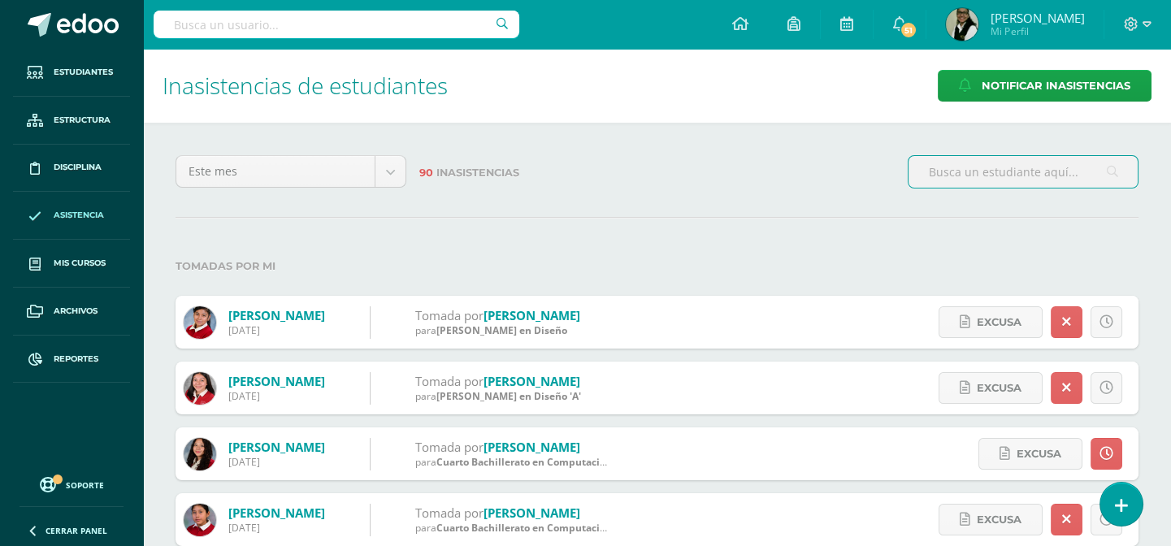
click at [443, 24] on input "text" at bounding box center [337, 25] width 366 height 28
click at [1106, 324] on icon at bounding box center [1107, 322] width 14 height 14
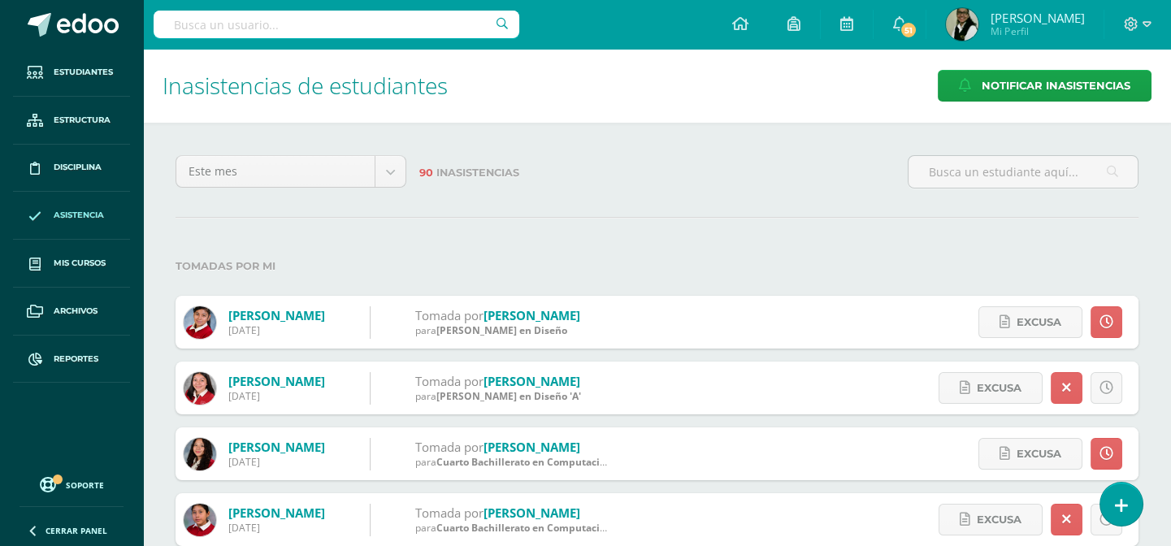
click at [417, 20] on input "text" at bounding box center [337, 25] width 366 height 28
click at [289, 24] on input "[PERSON_NAME]" at bounding box center [337, 25] width 366 height 28
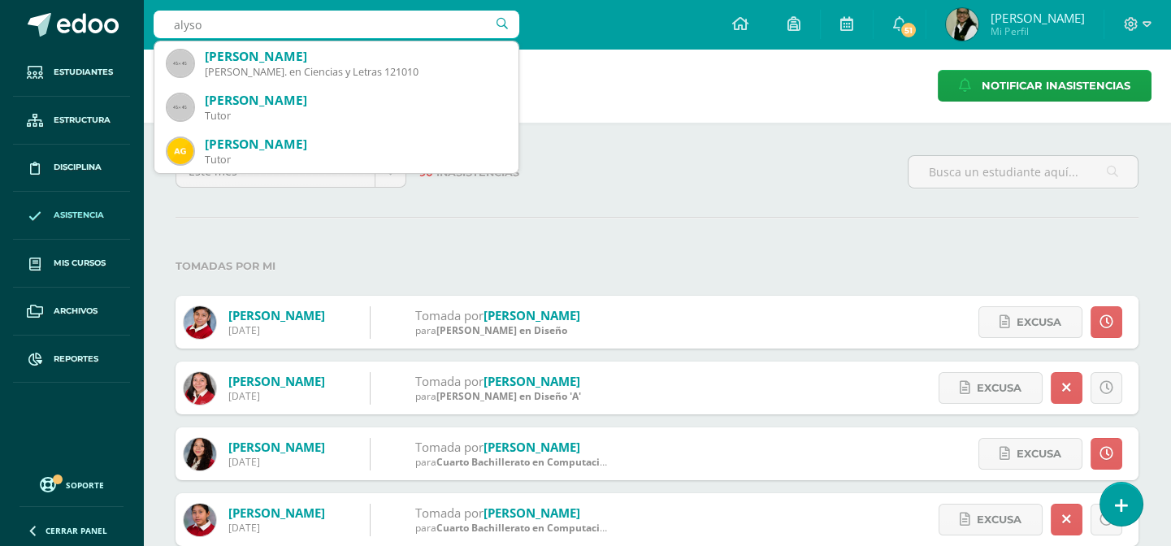
type input "[PERSON_NAME]"
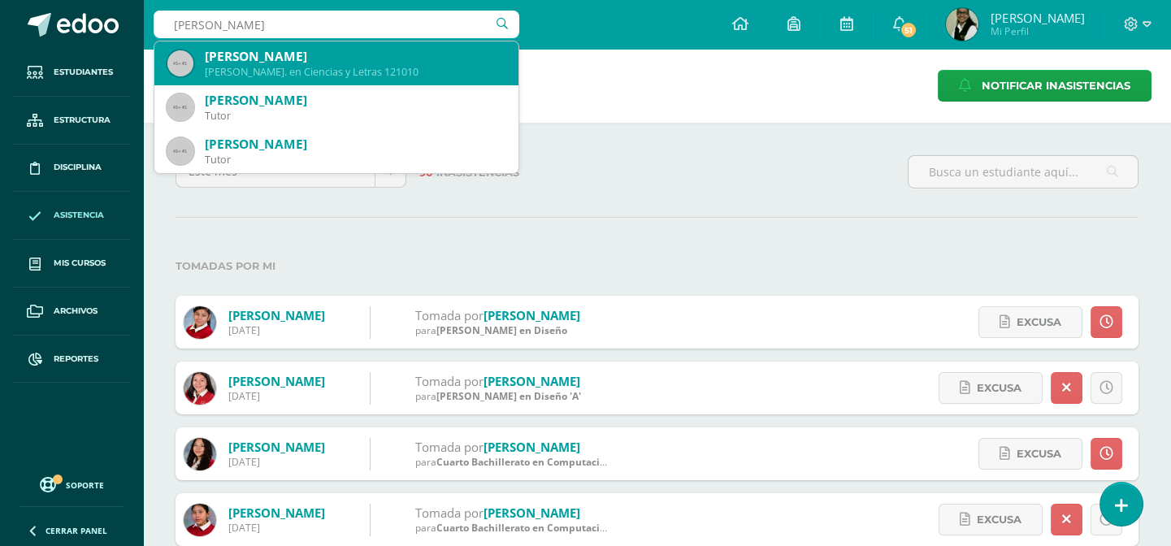
click at [280, 59] on div "[PERSON_NAME]" at bounding box center [355, 56] width 301 height 17
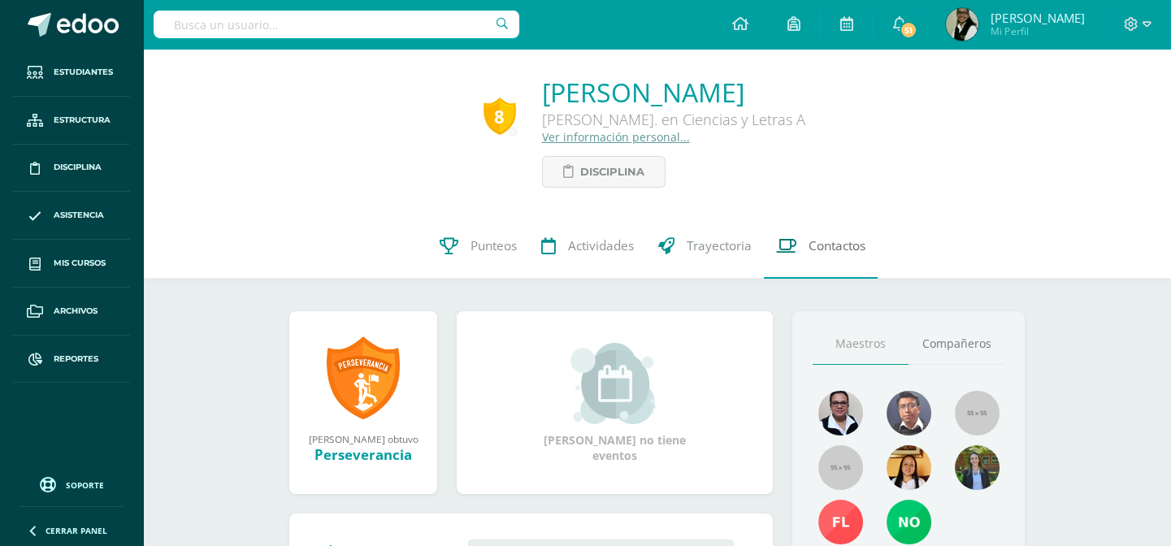
click at [841, 250] on span "Contactos" at bounding box center [837, 245] width 57 height 17
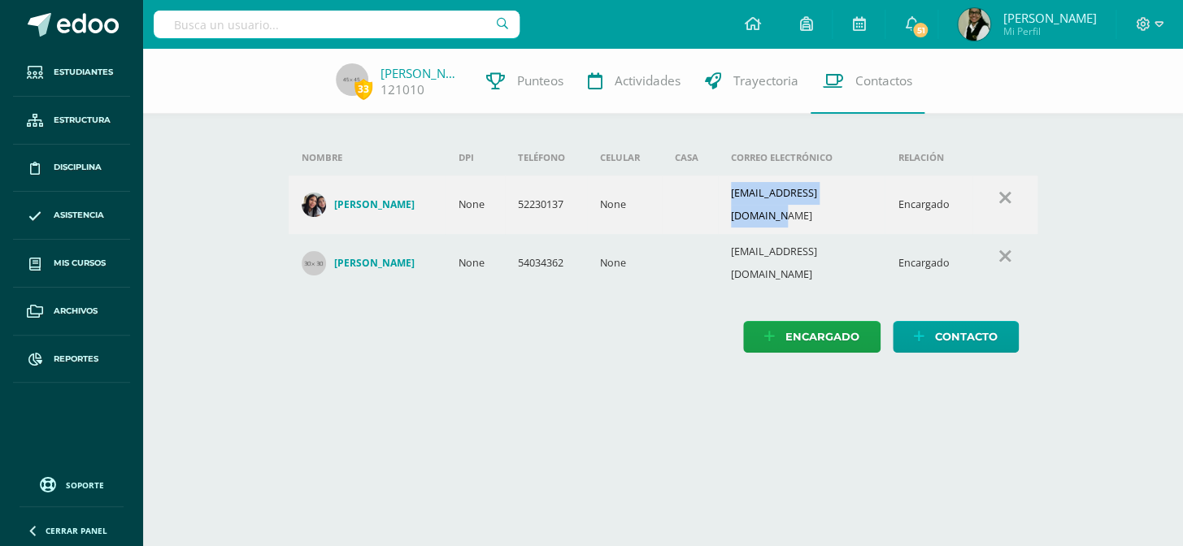
drag, startPoint x: 734, startPoint y: 199, endPoint x: 865, endPoint y: 199, distance: 130.9
click at [865, 199] on td "natalifranco.9@gmail.com" at bounding box center [801, 205] width 167 height 59
copy td "natalifranco.9@gmail.com"
